Goal: Task Accomplishment & Management: Manage account settings

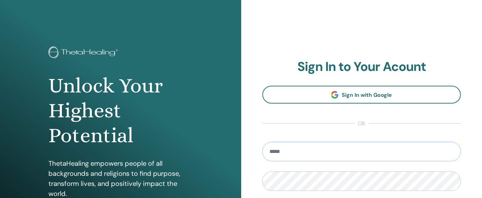
type input "**********"
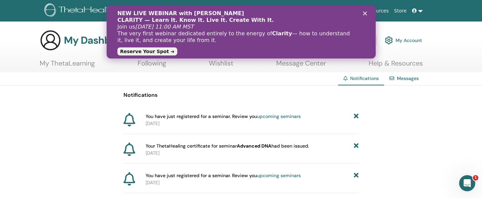
click at [362, 14] on div "NEW LIVE WEBINAR with Vianna Stibal CLARITY — Learn It. Know It. Live It. Creat…" at bounding box center [240, 32] width 247 height 48
click at [366, 13] on icon "Close" at bounding box center [364, 13] width 4 height 4
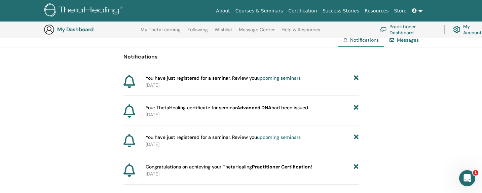
scroll to position [52, 0]
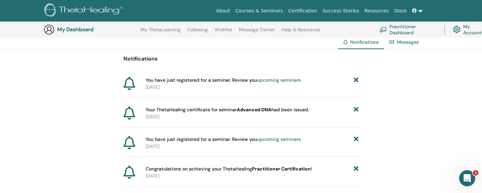
click at [275, 78] on link "upcoming seminars" at bounding box center [279, 80] width 44 height 6
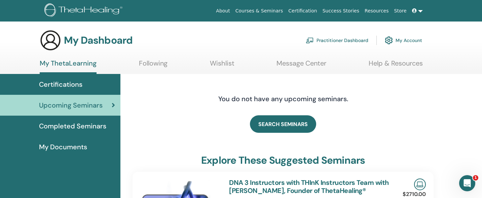
click at [417, 10] on span at bounding box center [415, 10] width 6 height 5
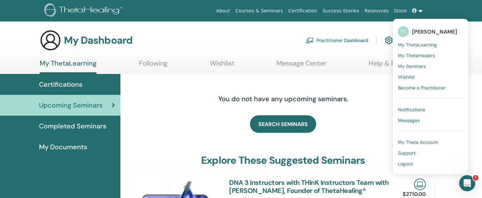
click at [413, 66] on span "My Seminars" at bounding box center [412, 66] width 28 height 6
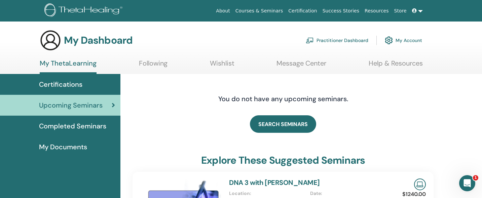
click at [417, 10] on span at bounding box center [415, 10] width 6 height 5
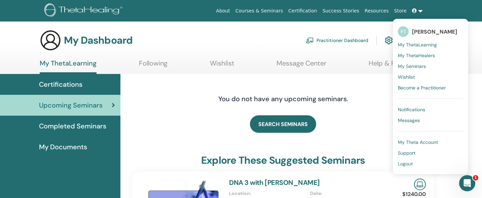
click at [420, 43] on span "My ThetaLearning" at bounding box center [417, 45] width 39 height 6
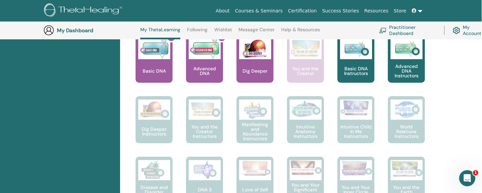
scroll to position [296, 0]
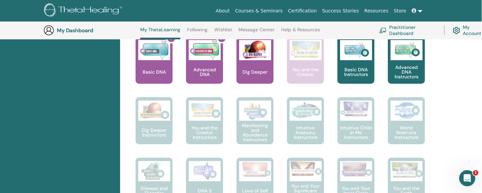
click at [253, 55] on img at bounding box center [255, 50] width 32 height 20
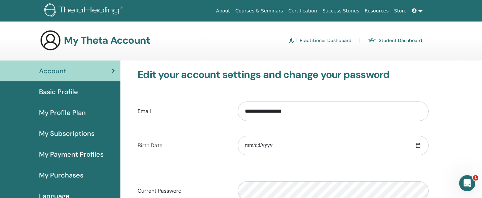
scroll to position [82, 0]
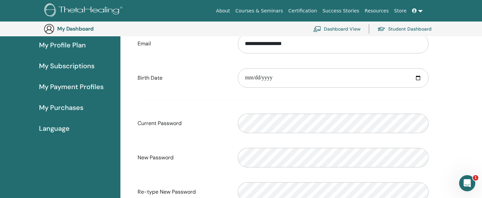
click at [60, 63] on span "My Subscriptions" at bounding box center [66, 66] width 55 height 10
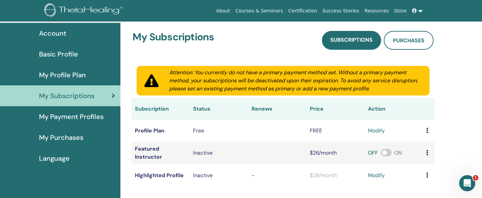
scroll to position [44, 0]
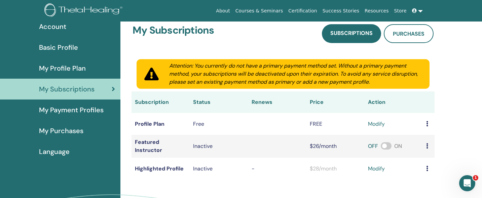
click at [67, 69] on span "My Profile Plan" at bounding box center [62, 68] width 47 height 10
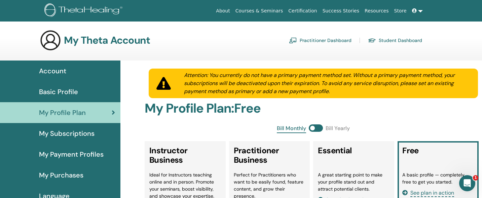
scroll to position [12, 0]
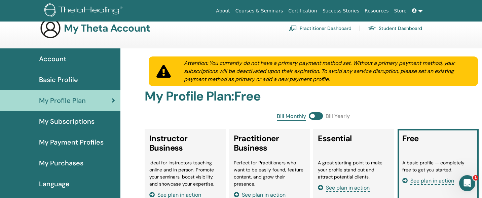
click at [59, 164] on span "My Purchases" at bounding box center [61, 163] width 44 height 10
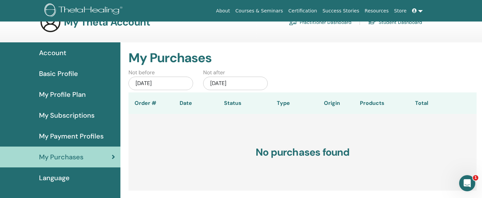
scroll to position [44, 0]
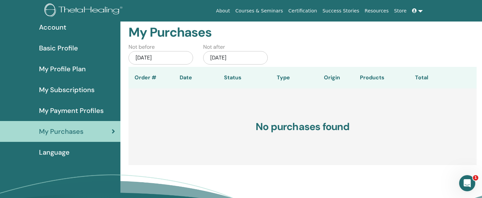
click at [151, 57] on div "Jul/15, 2025" at bounding box center [160, 57] width 65 height 13
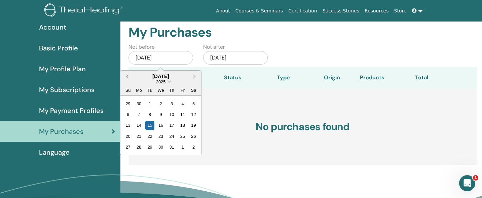
click at [126, 74] on button "Previous Month" at bounding box center [126, 76] width 11 height 11
click at [127, 74] on button "Previous Month" at bounding box center [126, 76] width 11 height 11
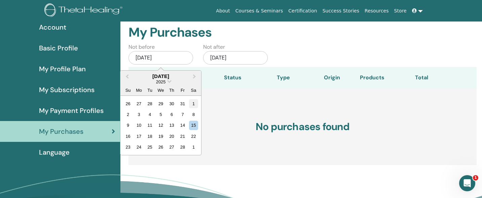
click at [193, 104] on div "1" at bounding box center [193, 103] width 9 height 9
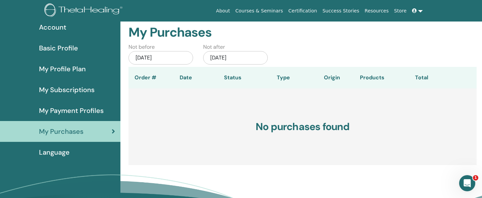
click at [77, 108] on span "My Payment Profiles" at bounding box center [71, 111] width 65 height 10
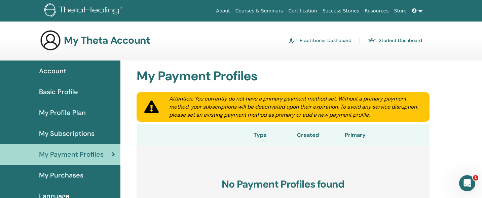
click at [67, 133] on span "My Subscriptions" at bounding box center [66, 133] width 55 height 10
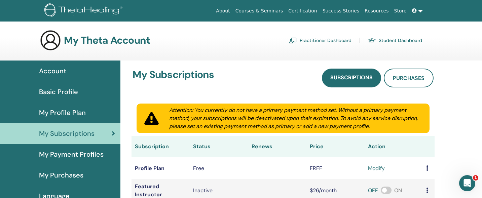
click at [420, 13] on link at bounding box center [417, 11] width 16 height 12
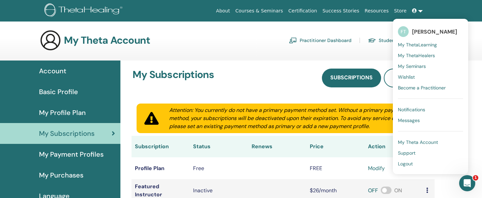
click at [414, 67] on span "My Seminars" at bounding box center [412, 66] width 28 height 6
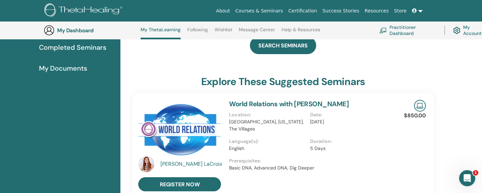
scroll to position [140, 0]
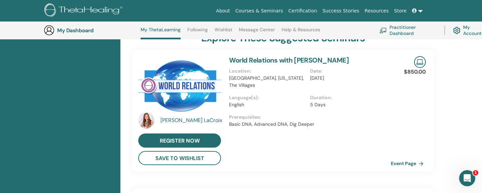
click at [403, 32] on link "Practitioner Dashboard" at bounding box center [407, 30] width 57 height 15
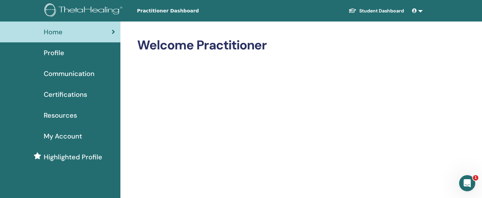
click at [420, 10] on link at bounding box center [417, 11] width 16 height 12
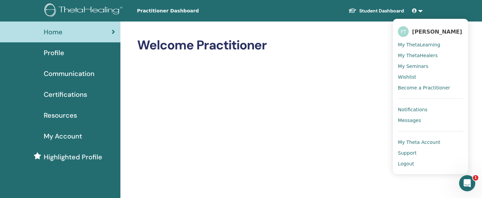
click at [422, 55] on span "My ThetaHealers" at bounding box center [418, 55] width 40 height 6
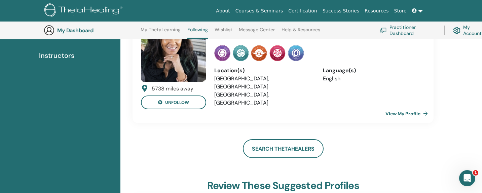
scroll to position [78, 0]
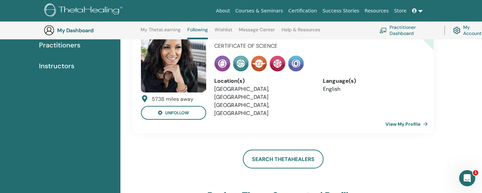
click at [407, 117] on link "View My Profile" at bounding box center [407, 123] width 45 height 13
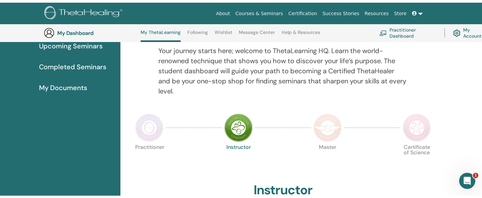
scroll to position [27, 0]
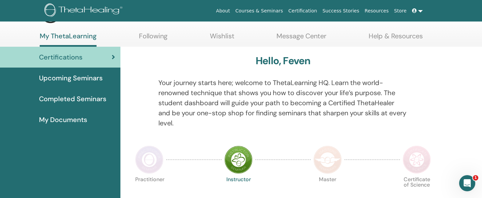
click at [66, 118] on span "My Documents" at bounding box center [63, 120] width 48 height 10
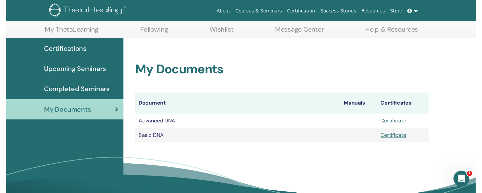
scroll to position [51, 0]
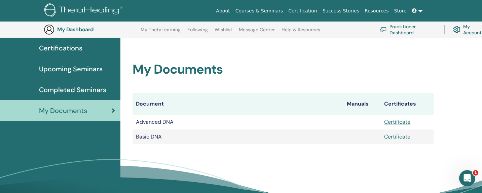
click at [80, 68] on span "Upcoming Seminars" at bounding box center [71, 69] width 64 height 10
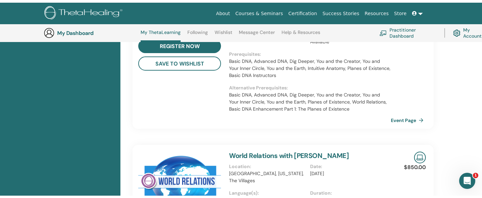
scroll to position [22, 0]
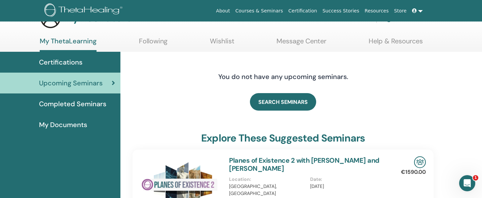
click at [68, 59] on span "Certifications" at bounding box center [60, 62] width 43 height 10
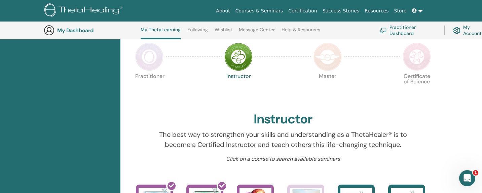
scroll to position [197, 0]
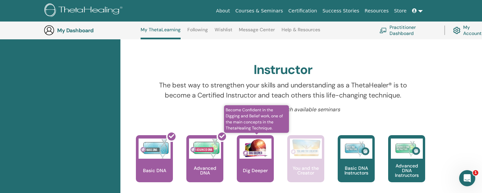
click at [258, 161] on div "Dig Deeper" at bounding box center [255, 158] width 37 height 47
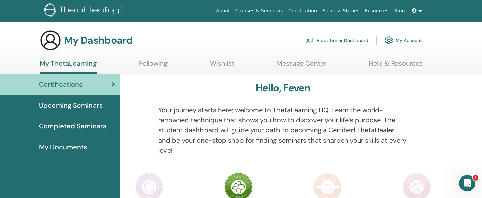
click at [355, 40] on link "Practitioner Dashboard" at bounding box center [336, 40] width 62 height 15
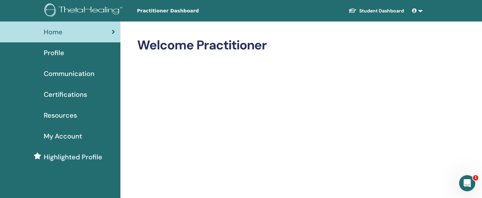
click at [62, 140] on span "My Account" at bounding box center [63, 136] width 38 height 10
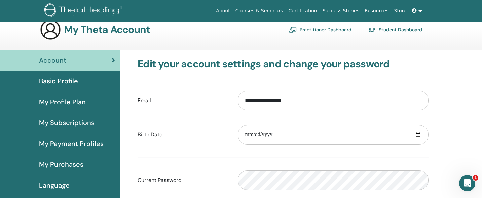
scroll to position [40, 0]
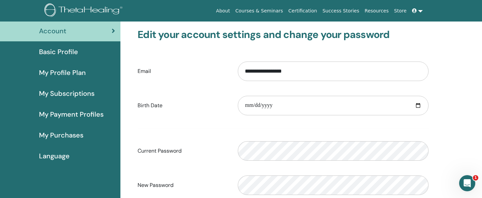
click at [59, 96] on span "My Subscriptions" at bounding box center [66, 93] width 55 height 10
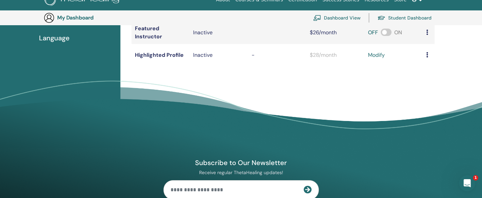
scroll to position [41, 0]
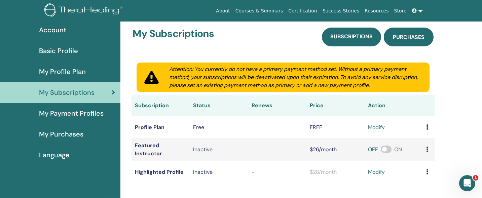
click at [407, 39] on span "Purchases" at bounding box center [408, 37] width 32 height 7
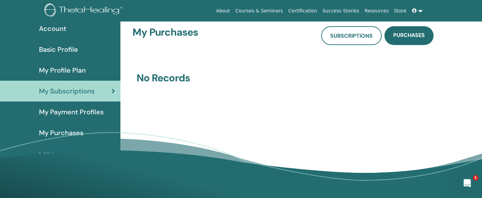
scroll to position [81, 0]
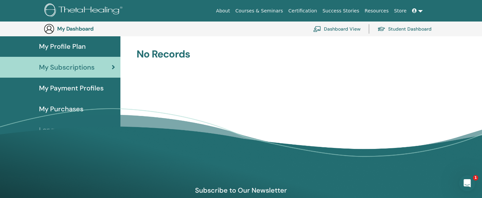
click at [87, 107] on div "My Purchases" at bounding box center [60, 109] width 110 height 10
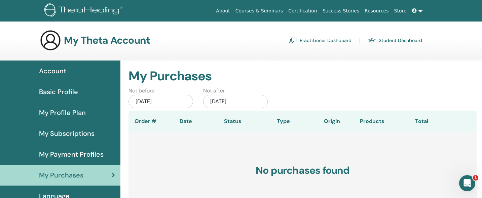
click at [422, 12] on link at bounding box center [417, 11] width 16 height 12
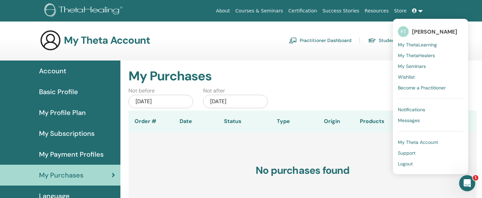
click at [417, 142] on span "My Theta Account" at bounding box center [418, 142] width 40 height 6
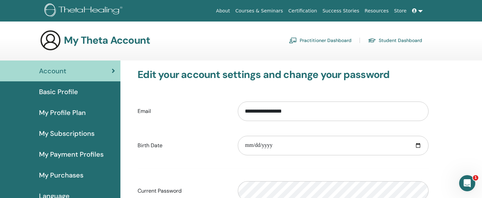
click at [423, 11] on link at bounding box center [417, 11] width 16 height 12
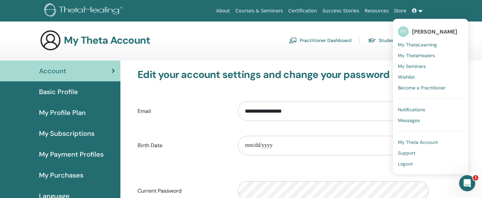
click at [57, 91] on span "Basic Profile" at bounding box center [58, 92] width 39 height 10
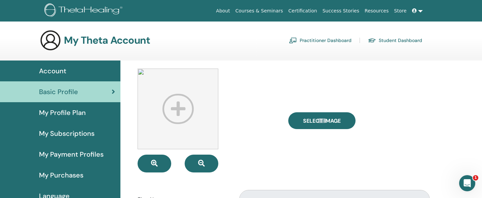
click at [68, 111] on span "My Profile Plan" at bounding box center [62, 113] width 47 height 10
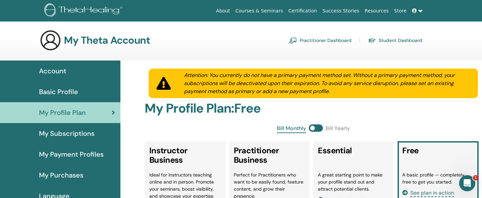
click at [75, 133] on span "My Subscriptions" at bounding box center [66, 133] width 55 height 10
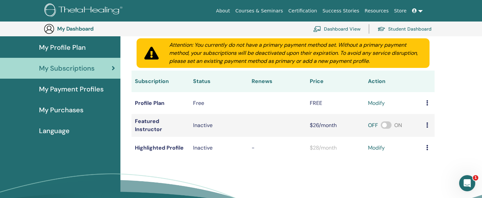
scroll to position [91, 0]
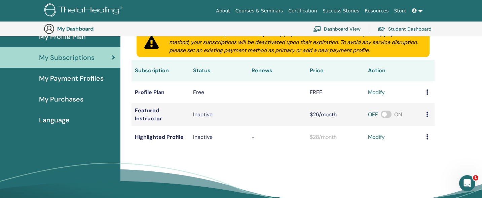
click at [72, 79] on span "My Payment Profiles" at bounding box center [71, 78] width 65 height 10
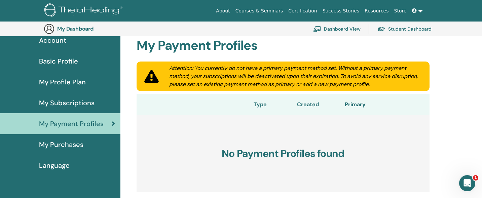
scroll to position [77, 0]
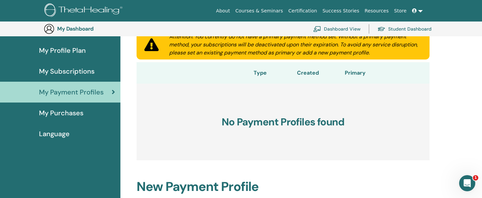
click at [60, 112] on span "My Purchases" at bounding box center [61, 113] width 44 height 10
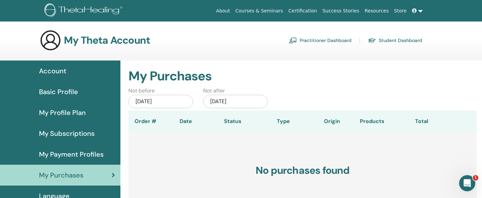
click at [312, 9] on link "Certification" at bounding box center [302, 11] width 34 height 12
click at [392, 41] on link "Student Dashboard" at bounding box center [395, 40] width 54 height 11
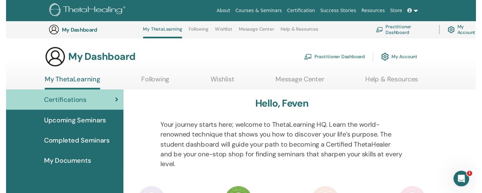
scroll to position [109, 0]
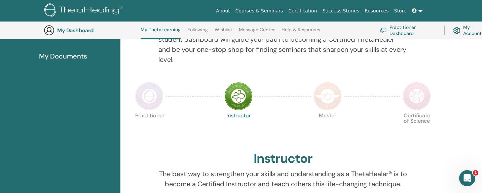
click at [154, 99] on img at bounding box center [149, 96] width 28 height 28
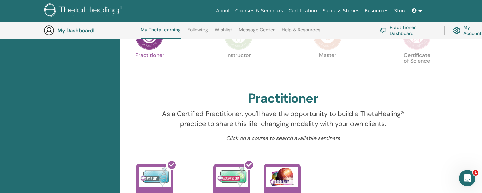
scroll to position [214, 0]
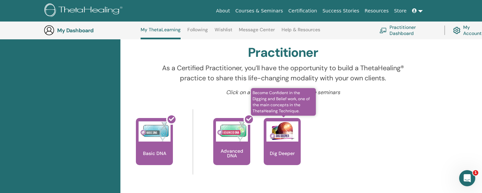
click at [284, 137] on img at bounding box center [282, 131] width 32 height 20
